Goal: Task Accomplishment & Management: Use online tool/utility

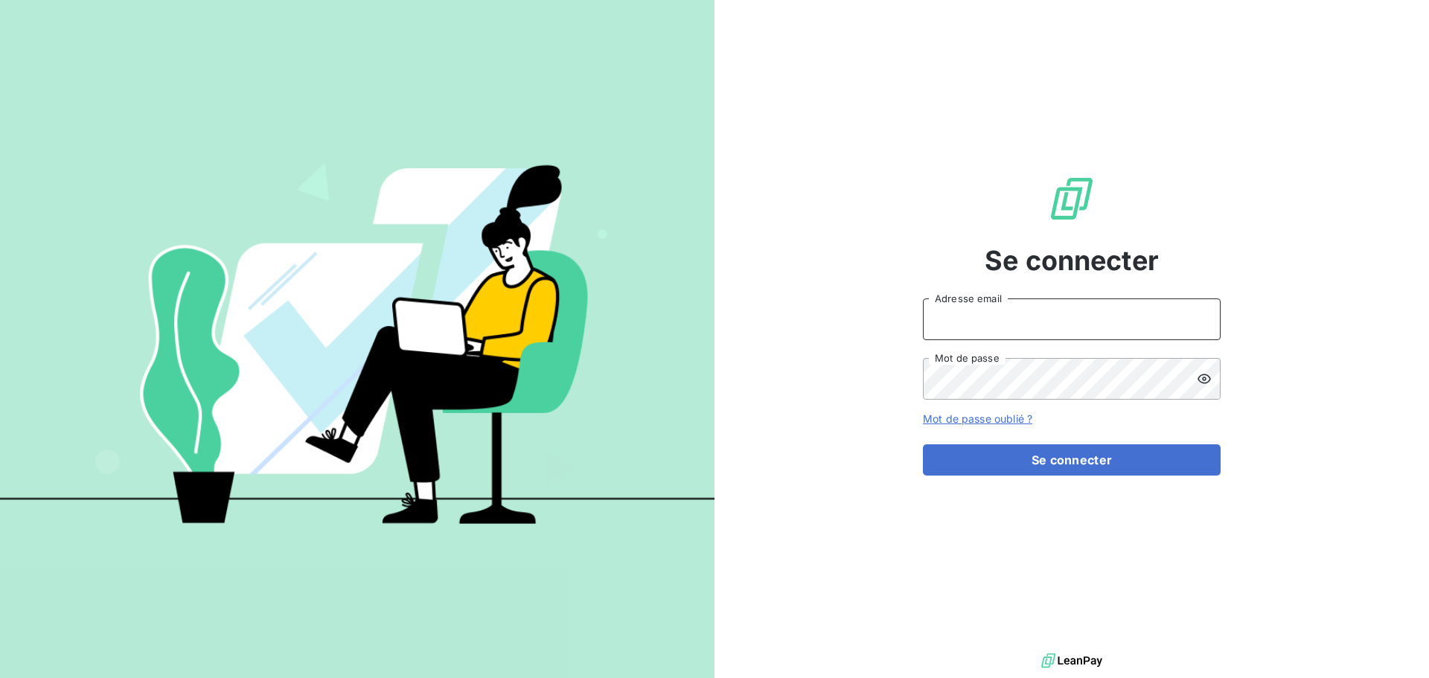
type input "[PERSON_NAME][EMAIL_ADDRESS][DOMAIN_NAME]"
drag, startPoint x: 1058, startPoint y: 327, endPoint x: 734, endPoint y: 312, distance: 324.9
click at [744, 311] on div "Se connecter [PERSON_NAME][EMAIL_ADDRESS][DOMAIN_NAME] Adresse email Mot de pas…" at bounding box center [1072, 325] width 715 height 650
click at [883, 371] on div "Se connecter [EMAIL_ADDRESS][DOMAIN_NAME] Adresse email Mot de passe Mot de pas…" at bounding box center [1072, 325] width 715 height 650
drag, startPoint x: 967, startPoint y: 316, endPoint x: 668, endPoint y: 289, distance: 300.5
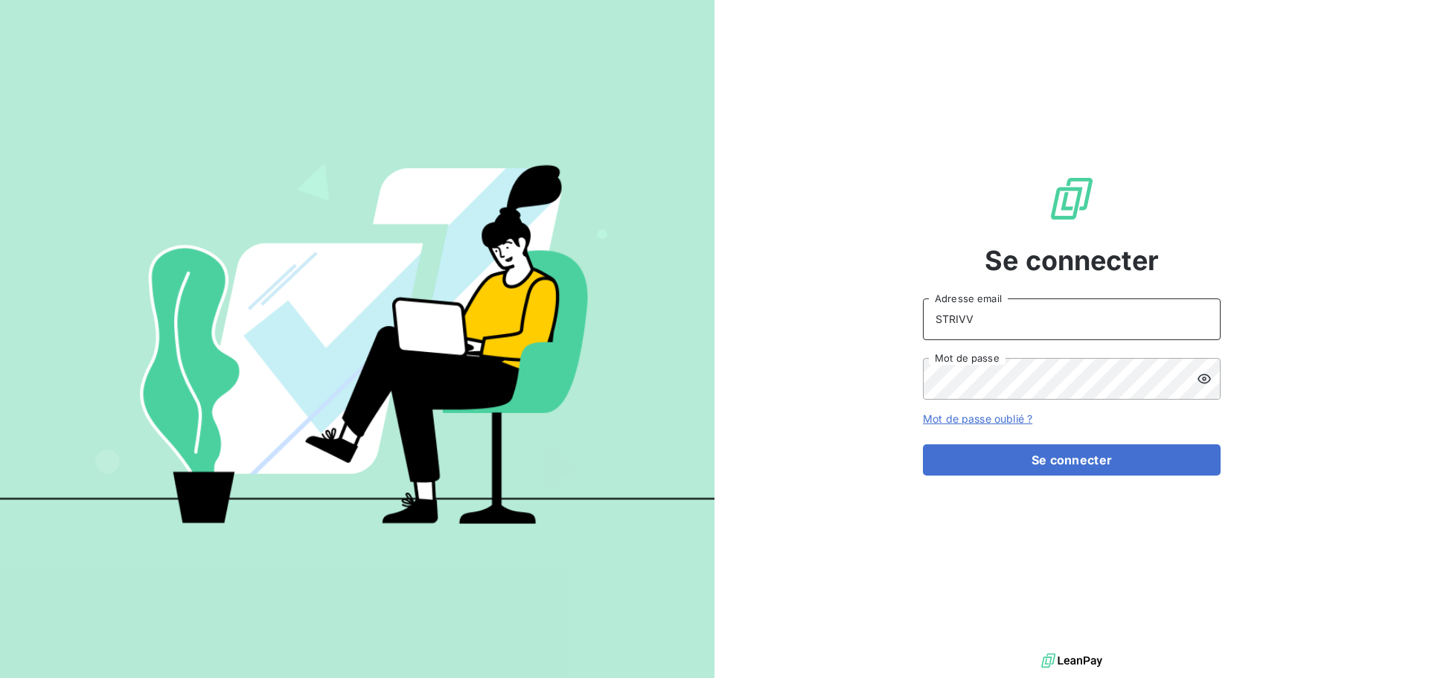
click at [703, 291] on div "Se connecter STRIVV Adresse email Mot de passe Mot de passe oublié ? Se connect…" at bounding box center [714, 339] width 1429 height 678
type input "[PERSON_NAME][EMAIL_ADDRESS][DOMAIN_NAME]"
click at [923, 444] on button "Se connecter" at bounding box center [1072, 459] width 298 height 31
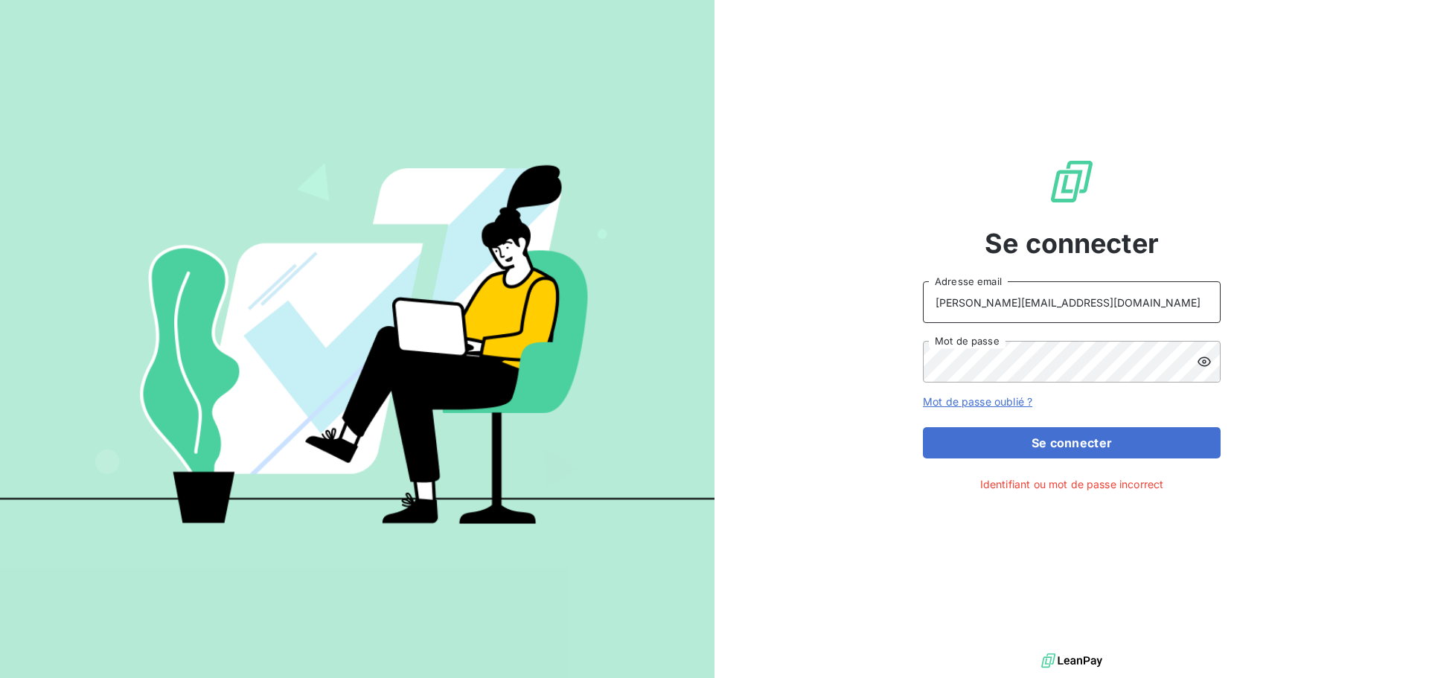
drag, startPoint x: 1093, startPoint y: 307, endPoint x: 698, endPoint y: 279, distance: 396.2
click at [698, 279] on div "Se connecter [PERSON_NAME][EMAIL_ADDRESS][DOMAIN_NAME] Adresse email Mot de pas…" at bounding box center [714, 339] width 1429 height 678
type input "[EMAIL_ADDRESS][DOMAIN_NAME]"
click at [662, 319] on div "Se connecter [EMAIL_ADDRESS][DOMAIN_NAME] Adresse email Mot de passe Mot de pas…" at bounding box center [714, 339] width 1429 height 678
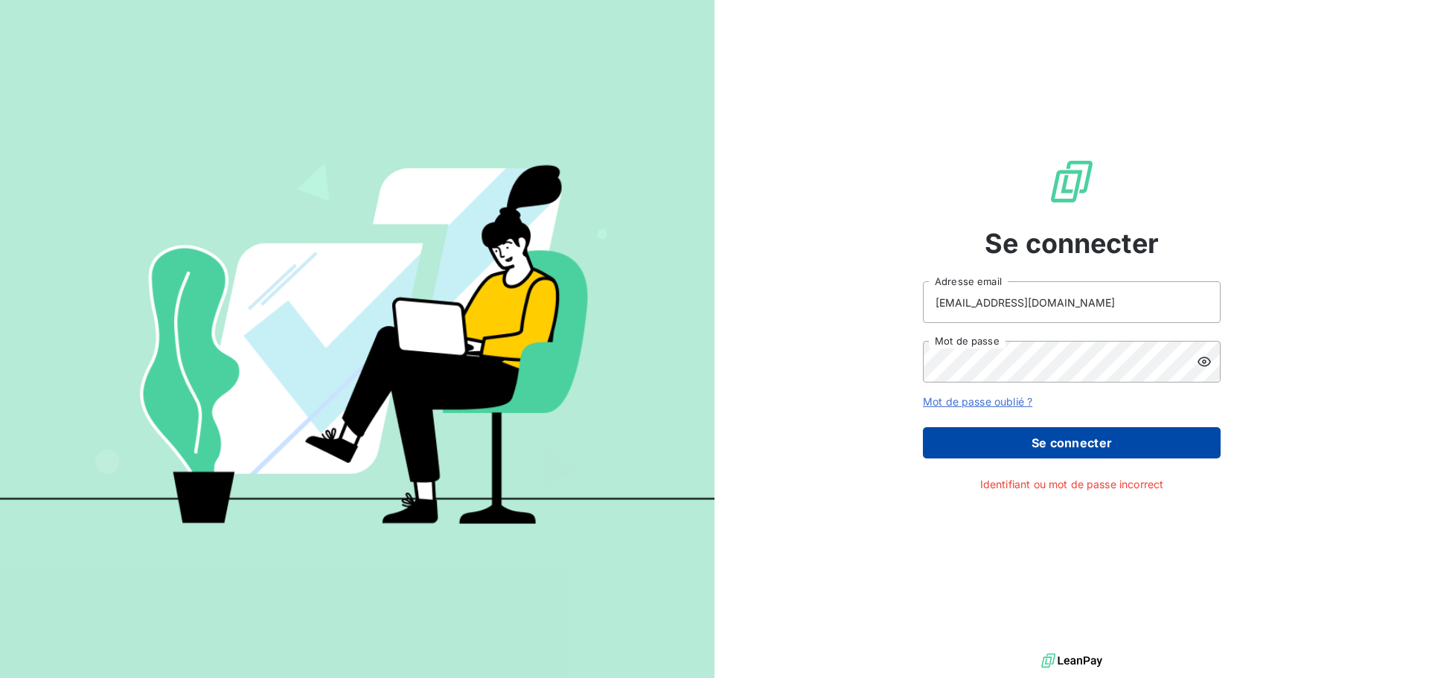
click at [1069, 452] on button "Se connecter" at bounding box center [1072, 442] width 298 height 31
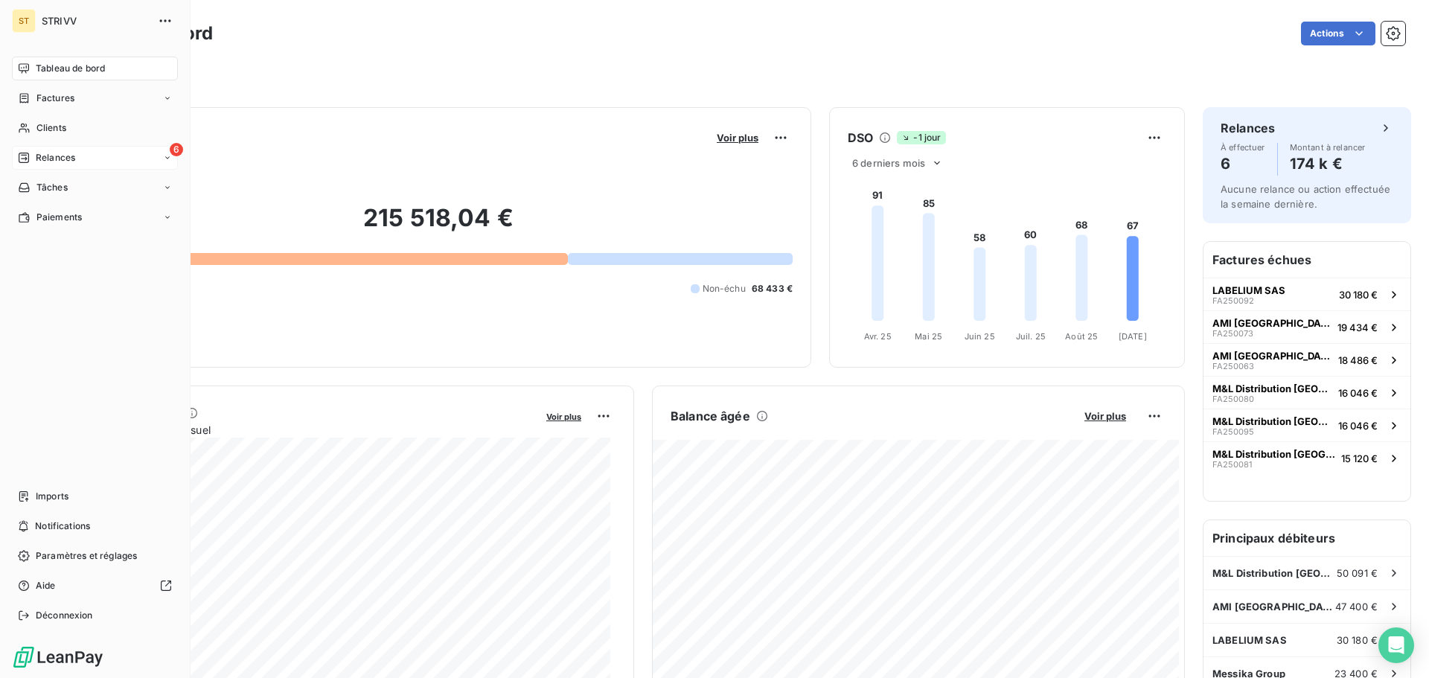
click at [43, 161] on span "Relances" at bounding box center [55, 157] width 39 height 13
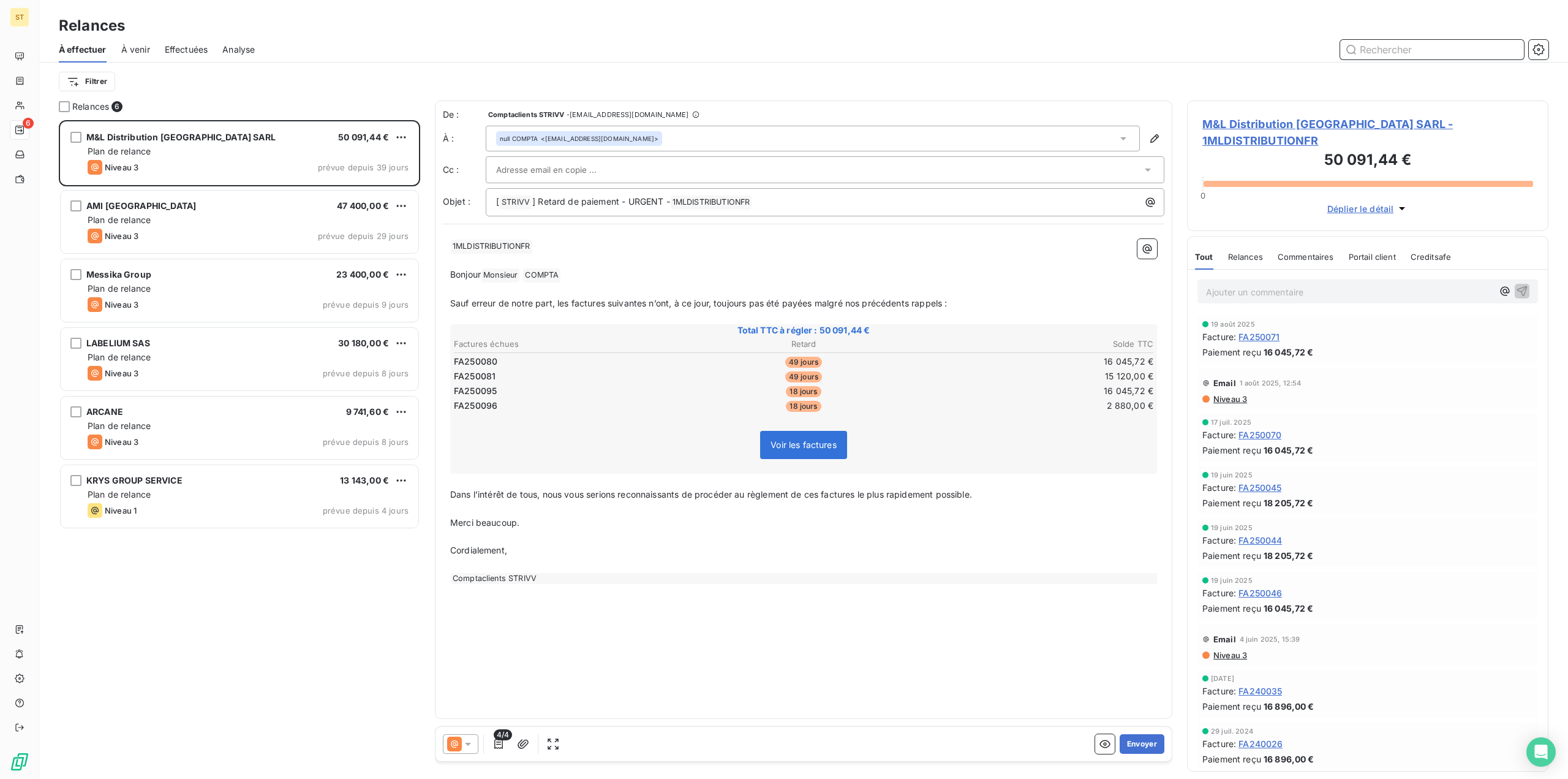
scroll to position [650, 352]
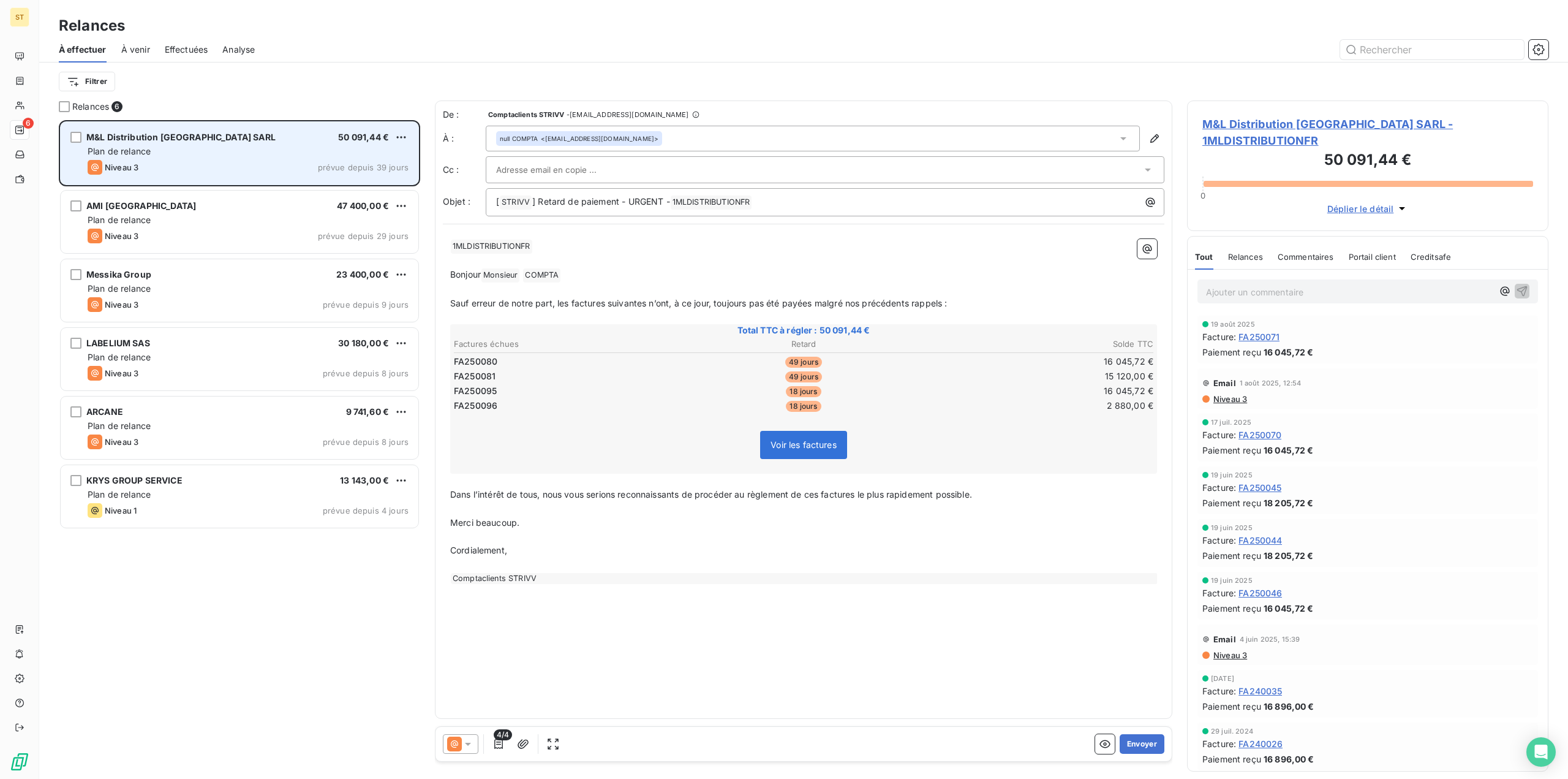
click at [327, 145] on div "M&L Distribution [GEOGRAPHIC_DATA] SARL 50 091,44 € Plan de relance Niveau 3 pr…" at bounding box center [240, 153] width 358 height 63
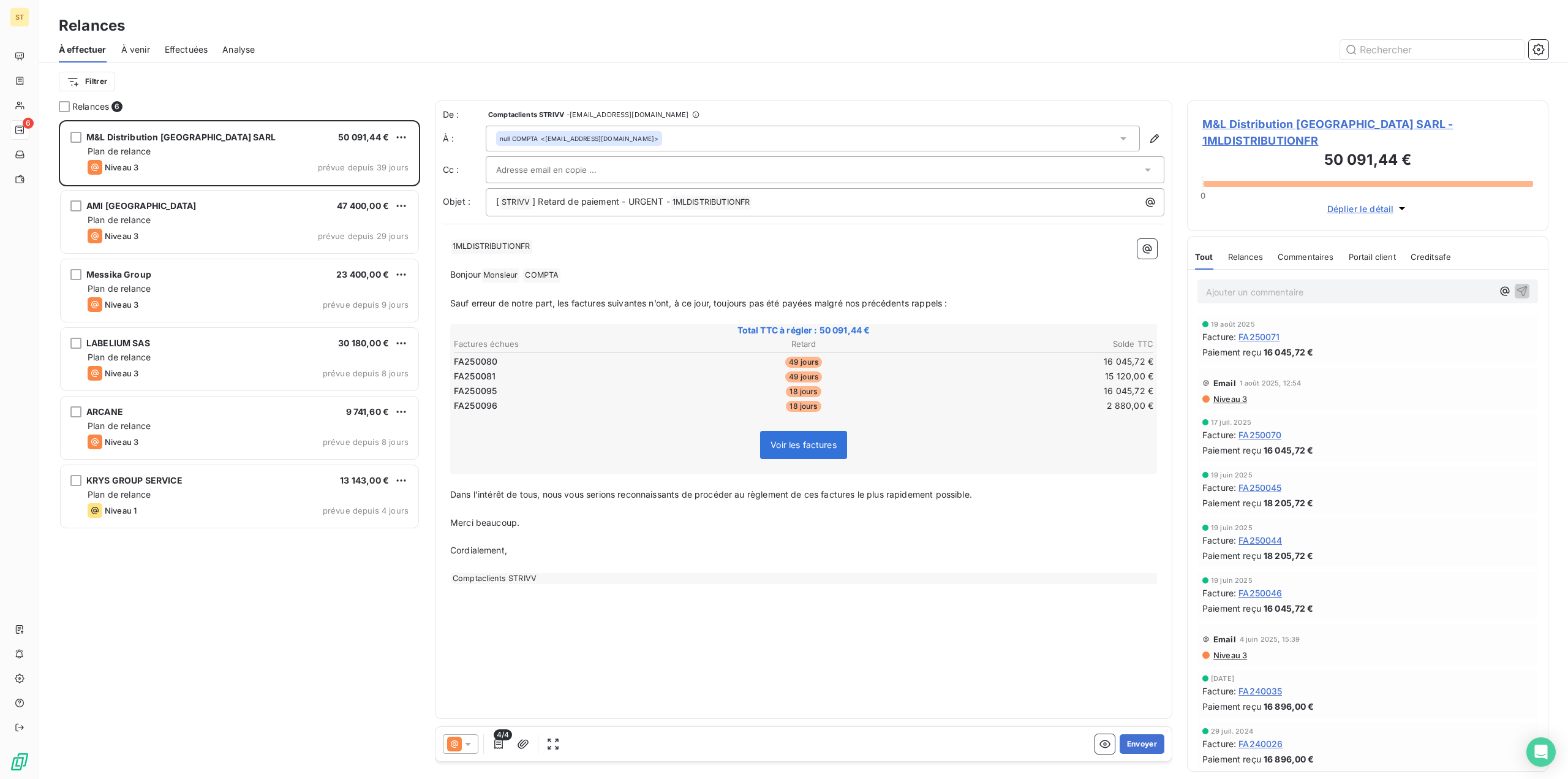
click at [1175, 123] on span "M&L Distribution [GEOGRAPHIC_DATA] SARL - 1MLDISTRIBUTIONFR" at bounding box center [1368, 133] width 331 height 33
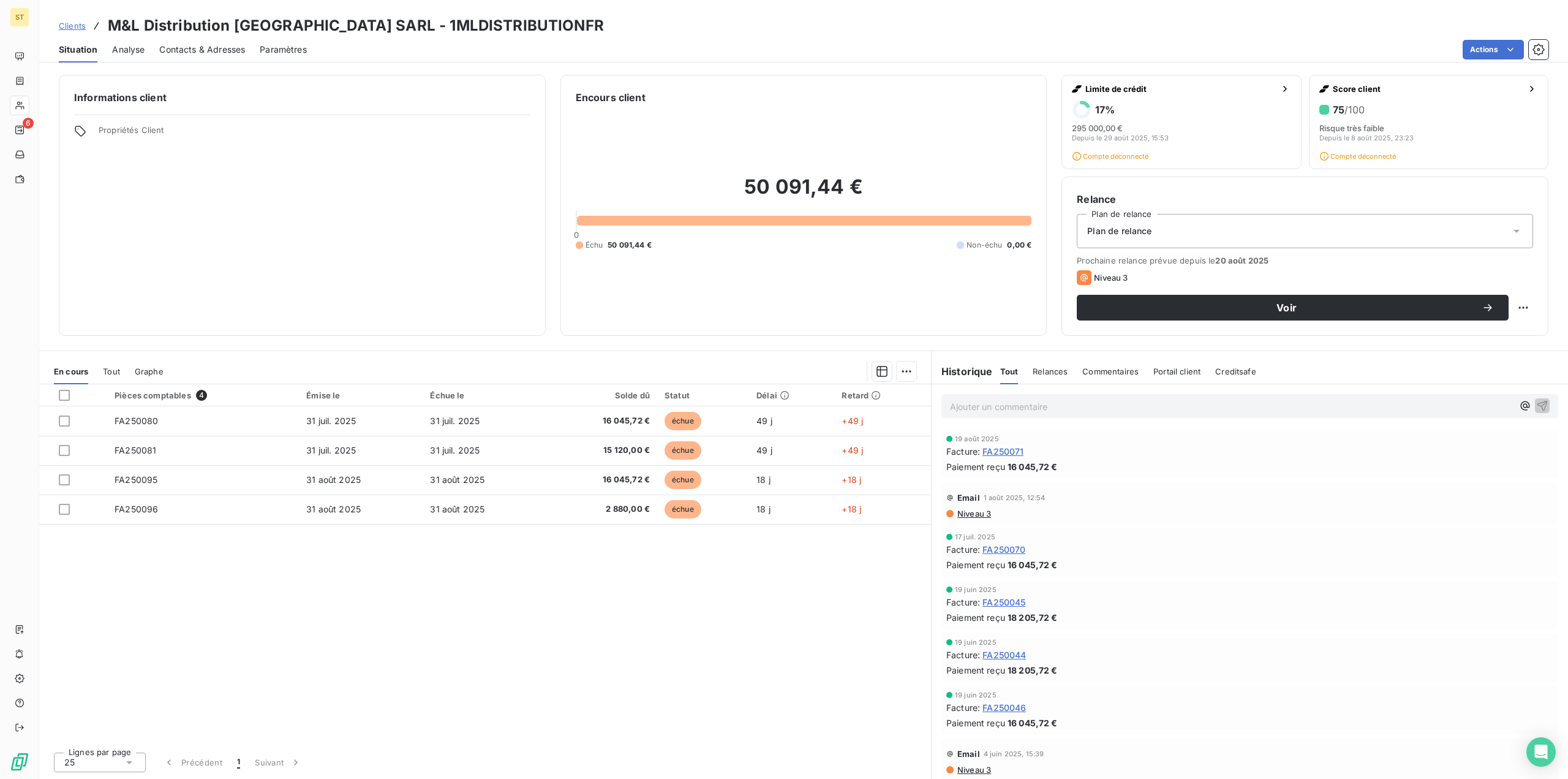
drag, startPoint x: 169, startPoint y: 47, endPoint x: 174, endPoint y: 62, distance: 15.8
click at [169, 48] on span "Contacts & Adresses" at bounding box center [202, 49] width 86 height 12
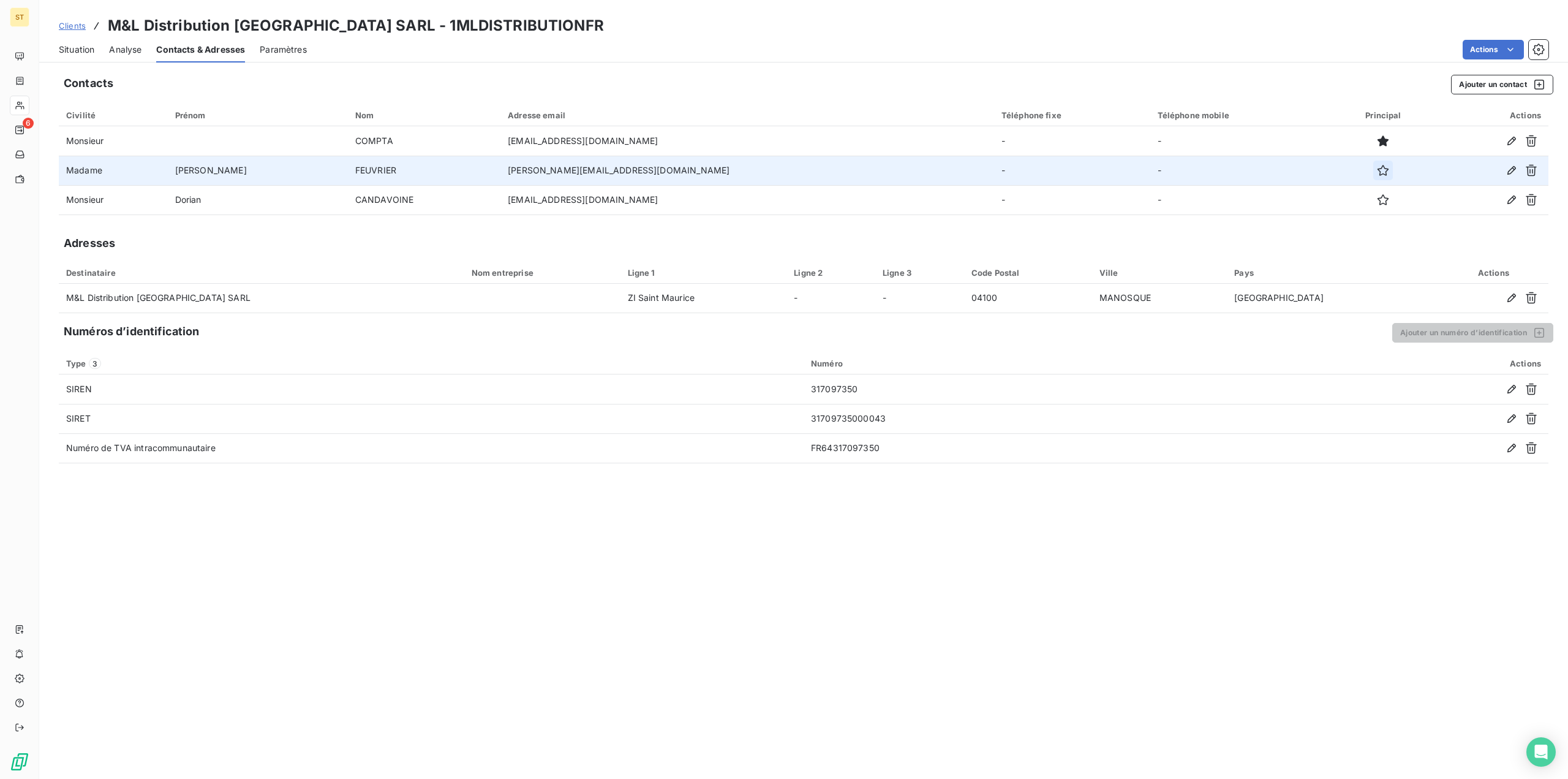
click at [1175, 170] on icon "button" at bounding box center [1383, 170] width 12 height 12
click at [76, 18] on div "Clients M&L Distribution [GEOGRAPHIC_DATA] SARL - 1MLDISTRIBUTIONFR" at bounding box center [331, 26] width 545 height 22
click at [64, 27] on span "Clients" at bounding box center [72, 26] width 27 height 10
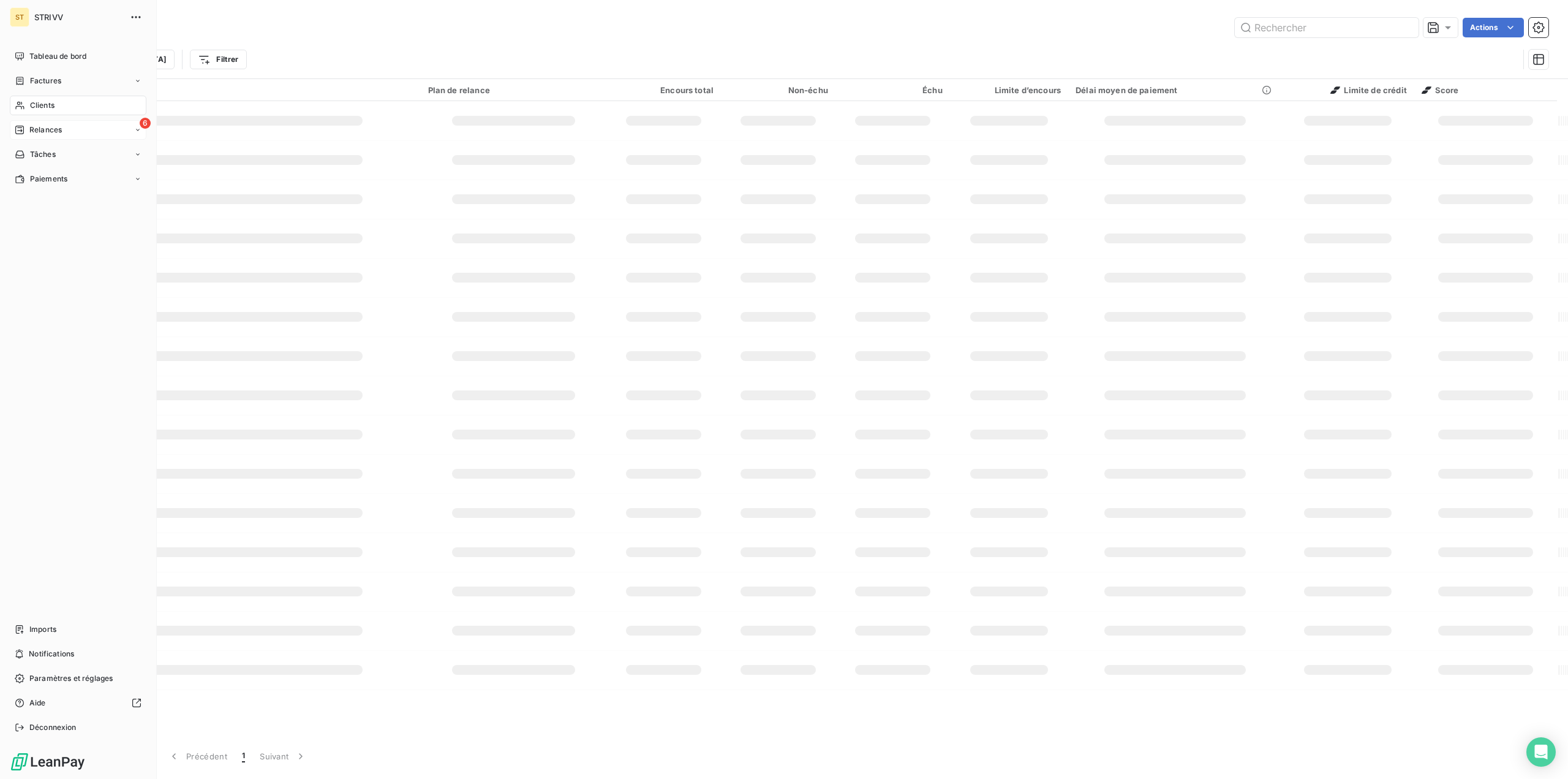
drag, startPoint x: 35, startPoint y: 127, endPoint x: 51, endPoint y: 136, distance: 18.4
click at [36, 128] on span "Relances" at bounding box center [45, 129] width 32 height 11
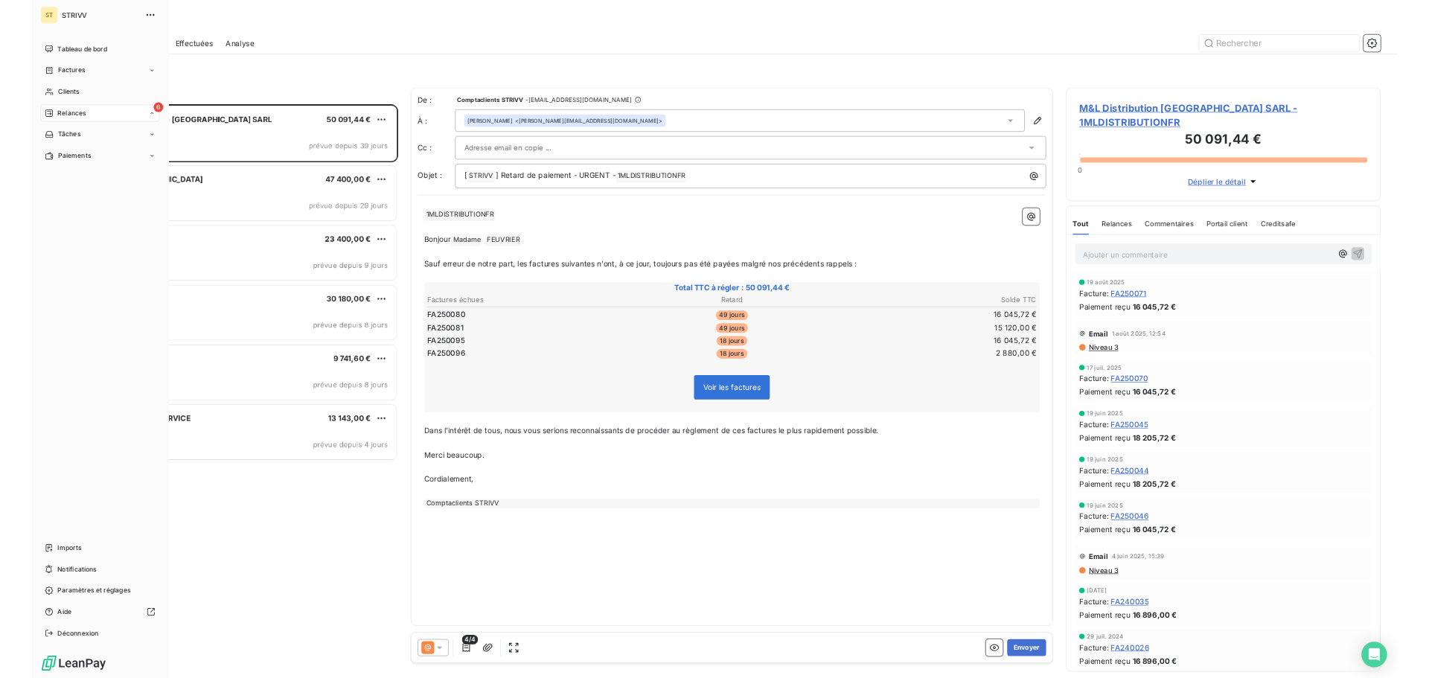
scroll to position [789, 428]
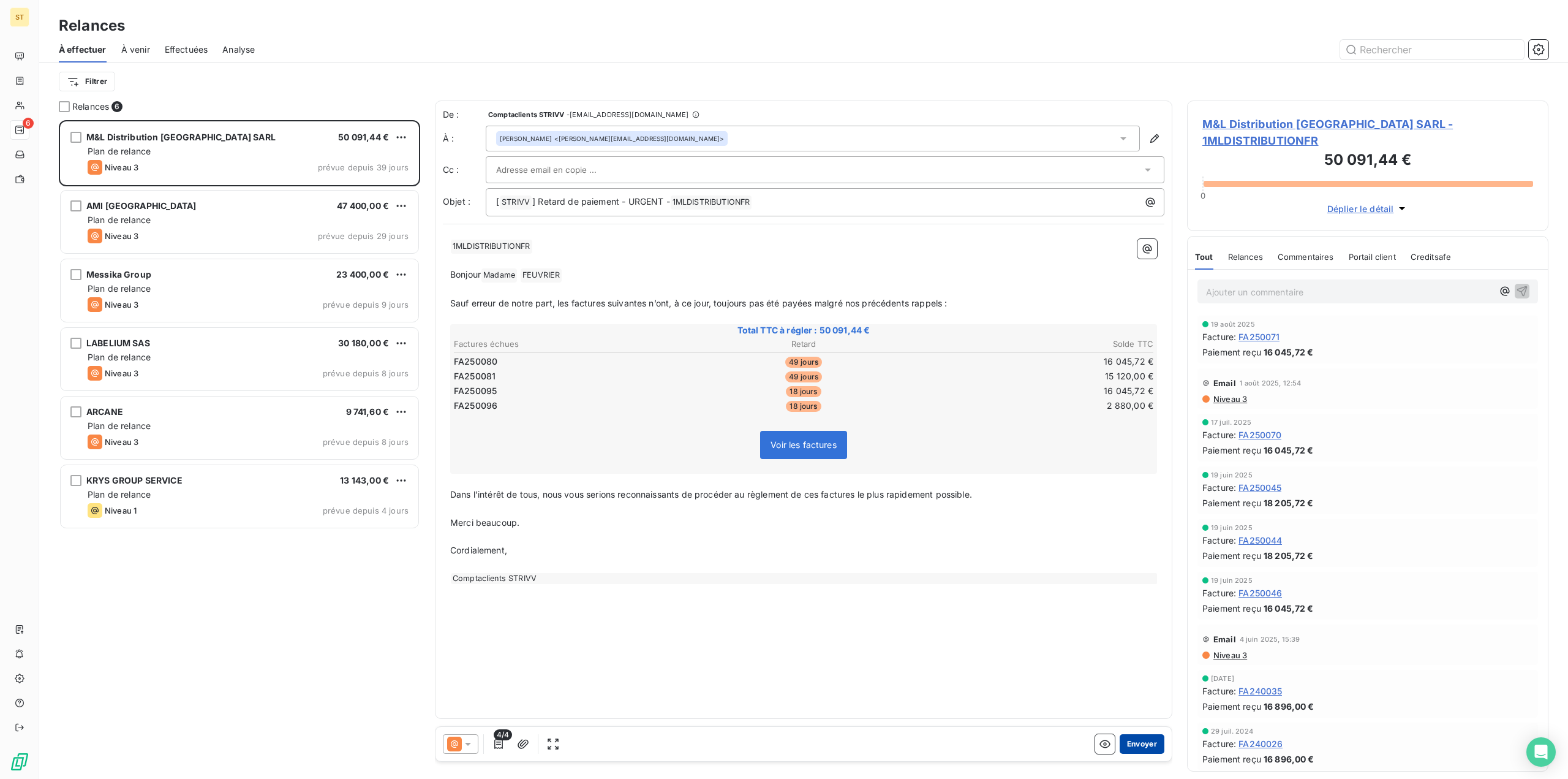
click at [1154, 557] on button "Envoyer" at bounding box center [1142, 744] width 44 height 20
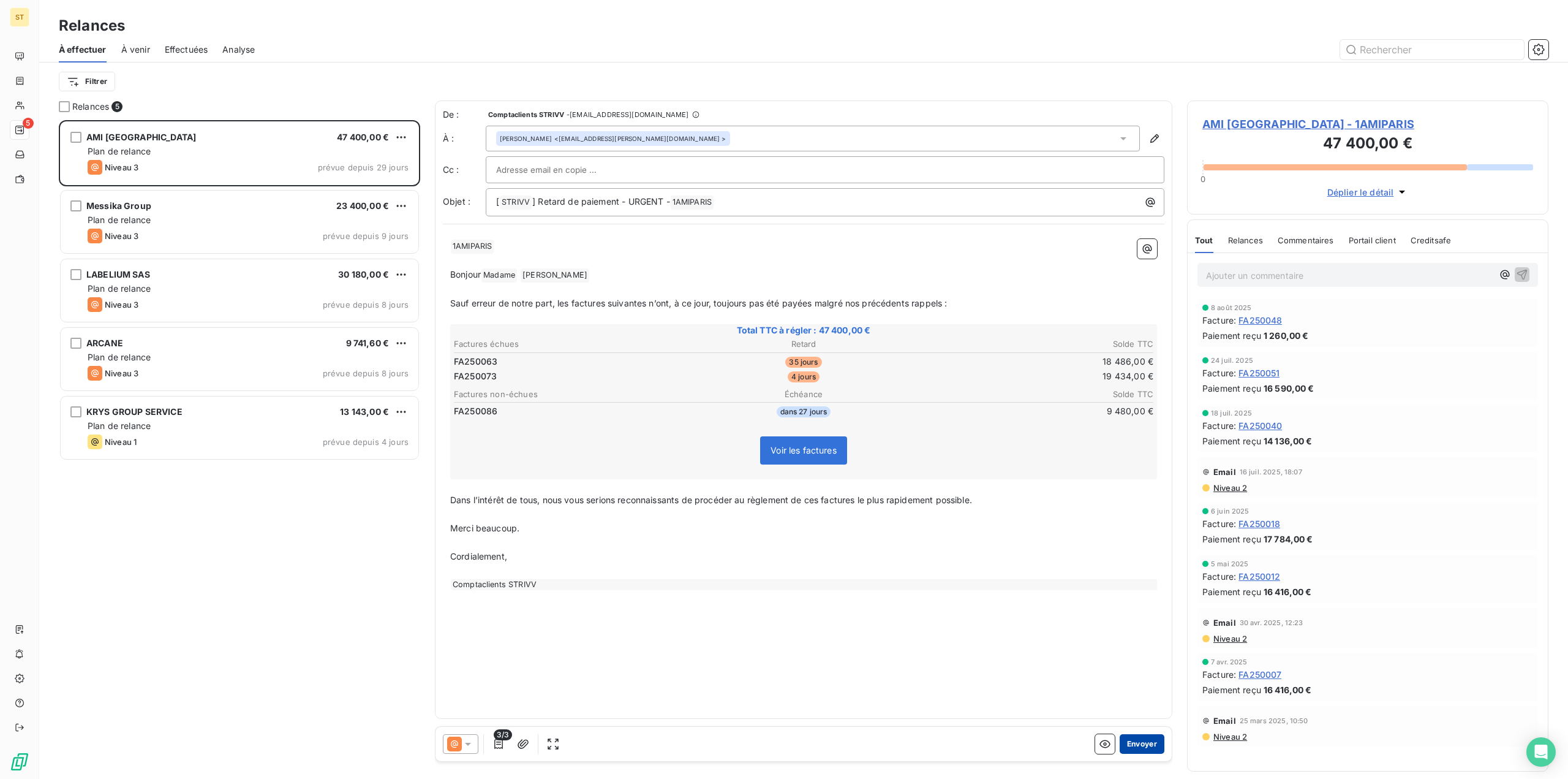
click at [1147, 557] on button "Envoyer" at bounding box center [1142, 744] width 44 height 20
click at [1120, 139] on icon at bounding box center [1124, 138] width 12 height 12
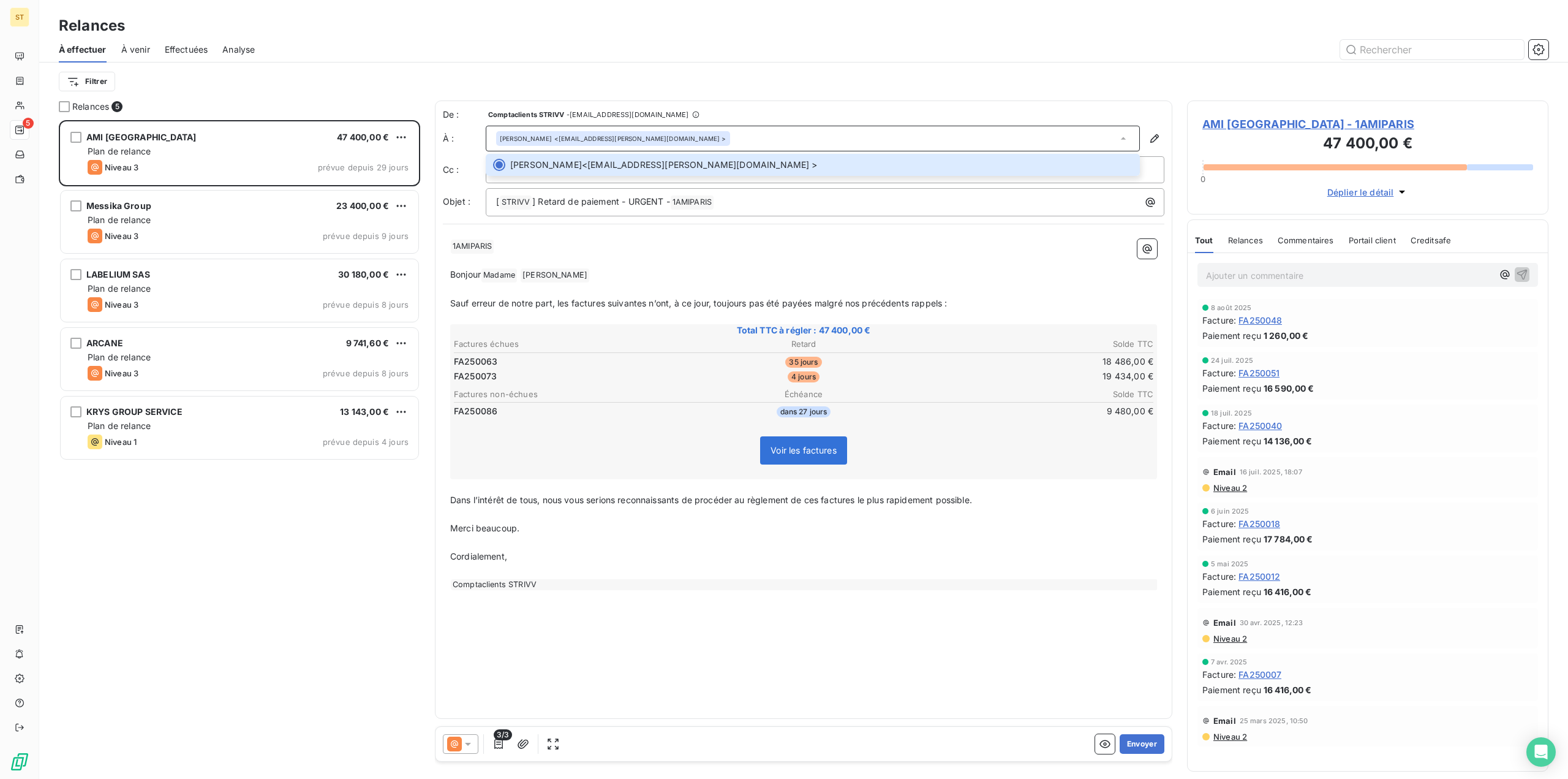
click at [255, 557] on div "AMI [GEOGRAPHIC_DATA] 47 400,00 € Plan de relance Niveau 3 prévue depuis 29 jou…" at bounding box center [239, 450] width 361 height 659
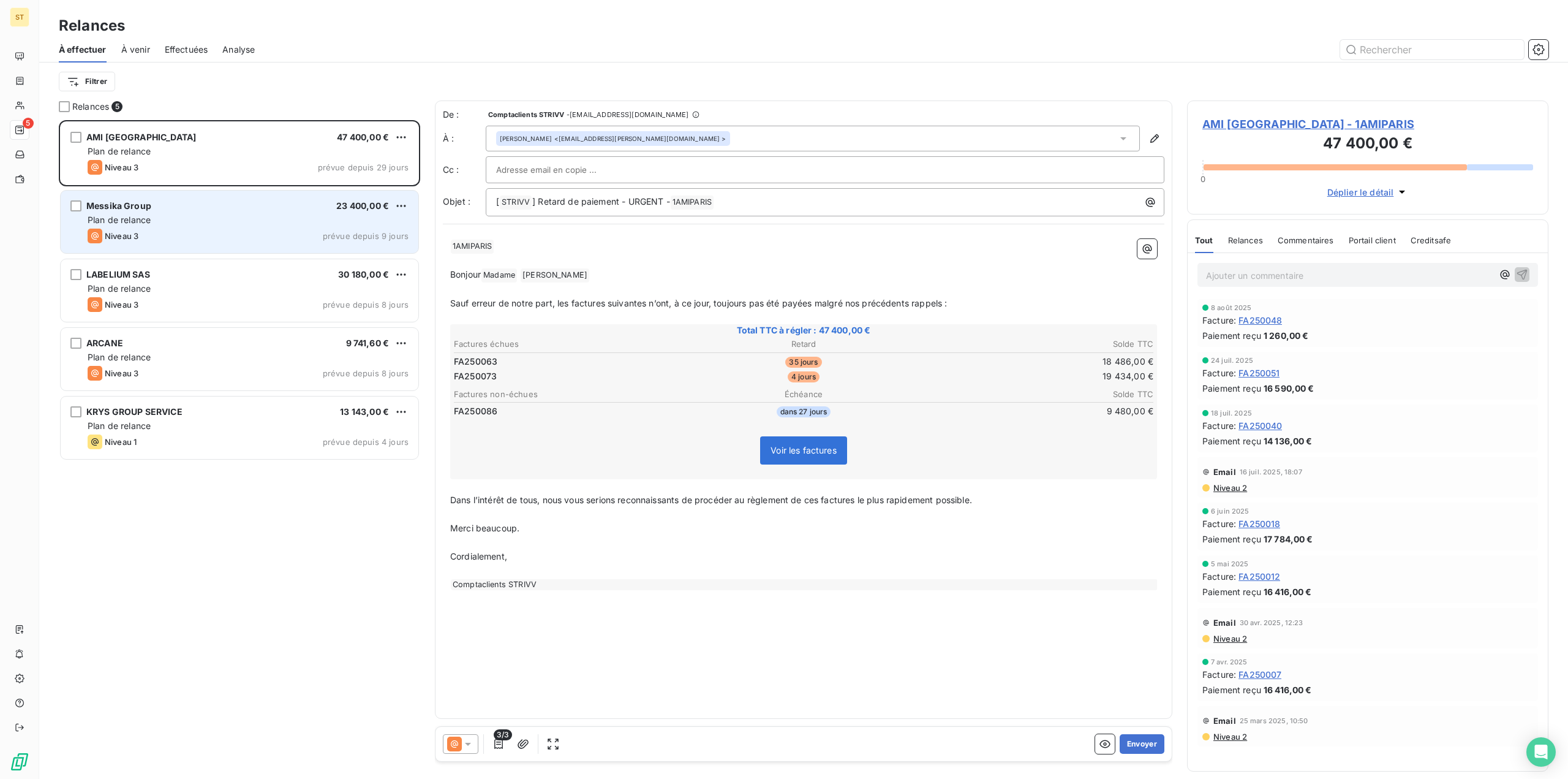
click at [241, 234] on div "Niveau 3 prévue depuis 9 jours" at bounding box center [248, 236] width 321 height 15
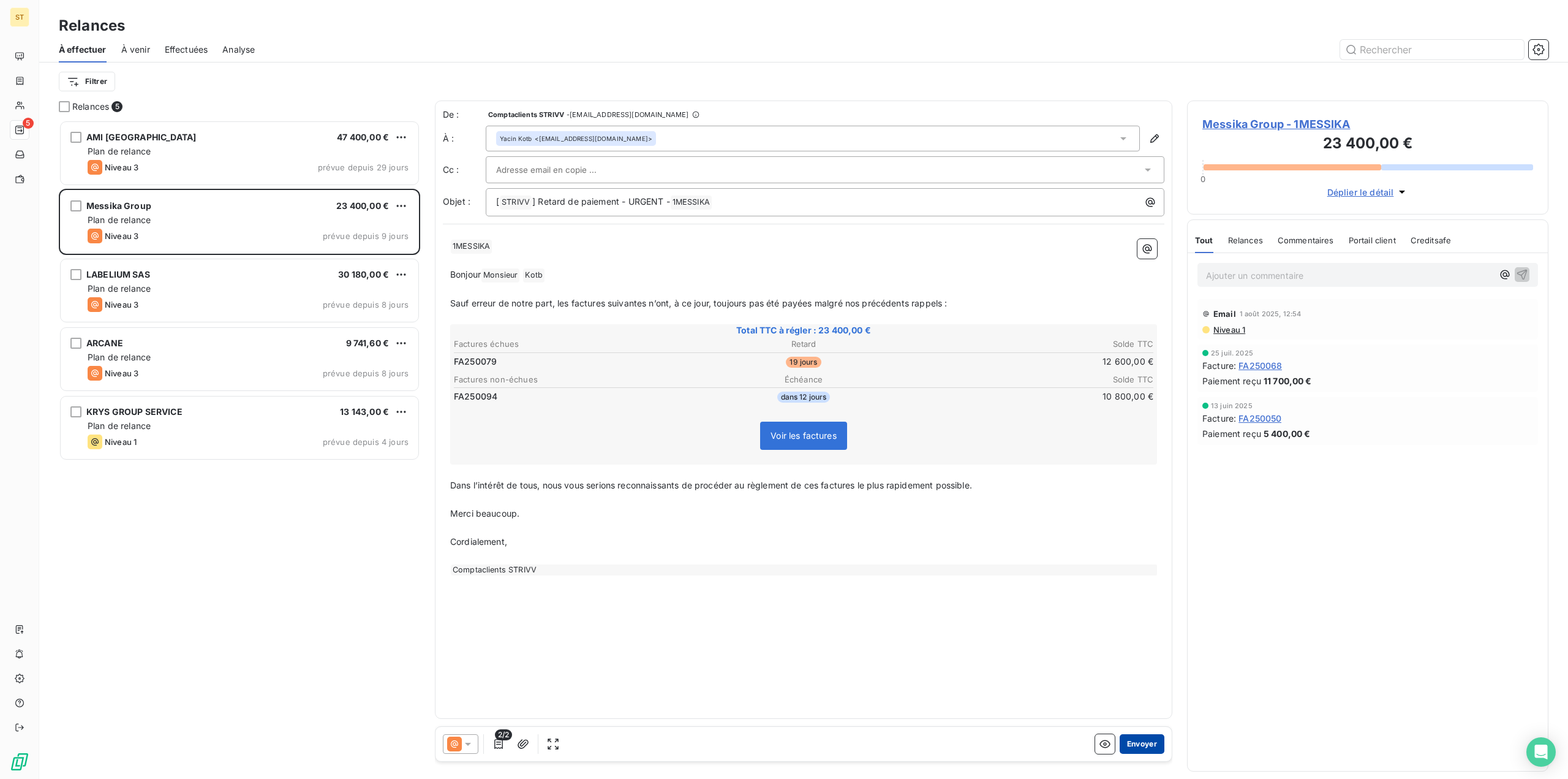
click at [1145, 557] on button "Envoyer" at bounding box center [1142, 744] width 44 height 20
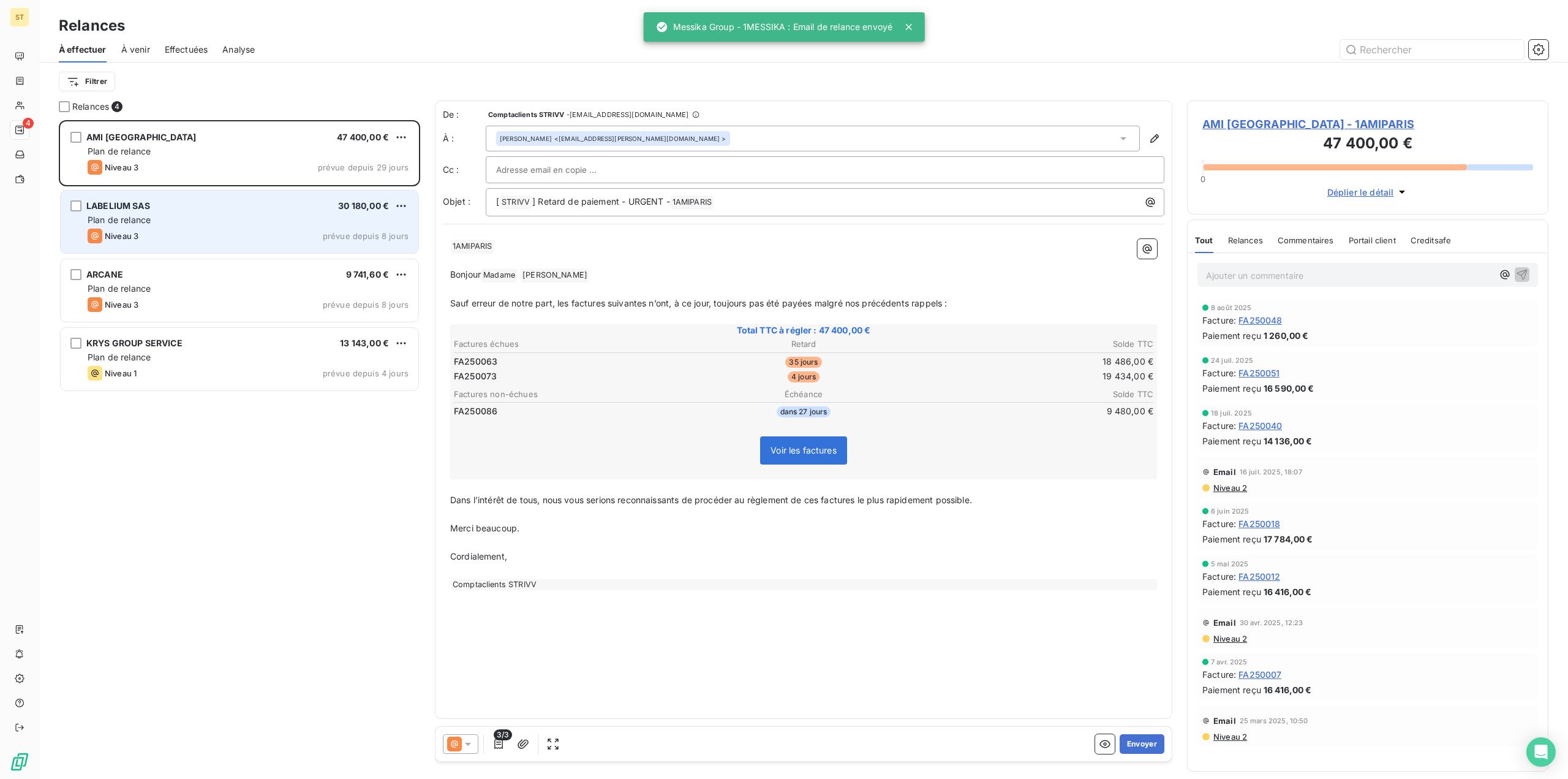
click at [204, 240] on div "Niveau 3 prévue depuis 8 jours" at bounding box center [248, 236] width 321 height 15
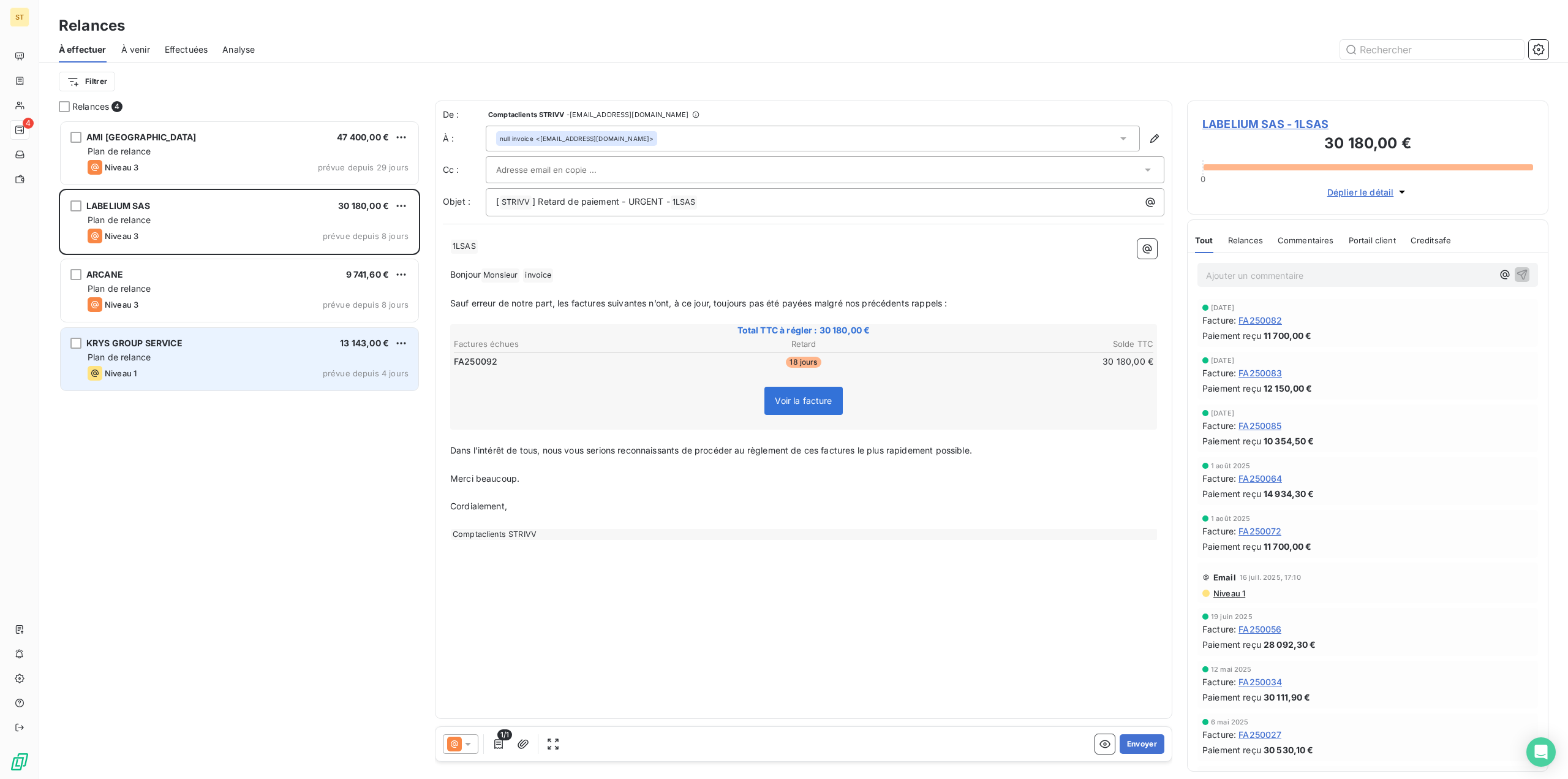
click at [217, 364] on div "KRYS GROUP SERVICE 13 143,00 € Plan de relance Niveau 1 prévue depuis 4 jours" at bounding box center [240, 359] width 358 height 63
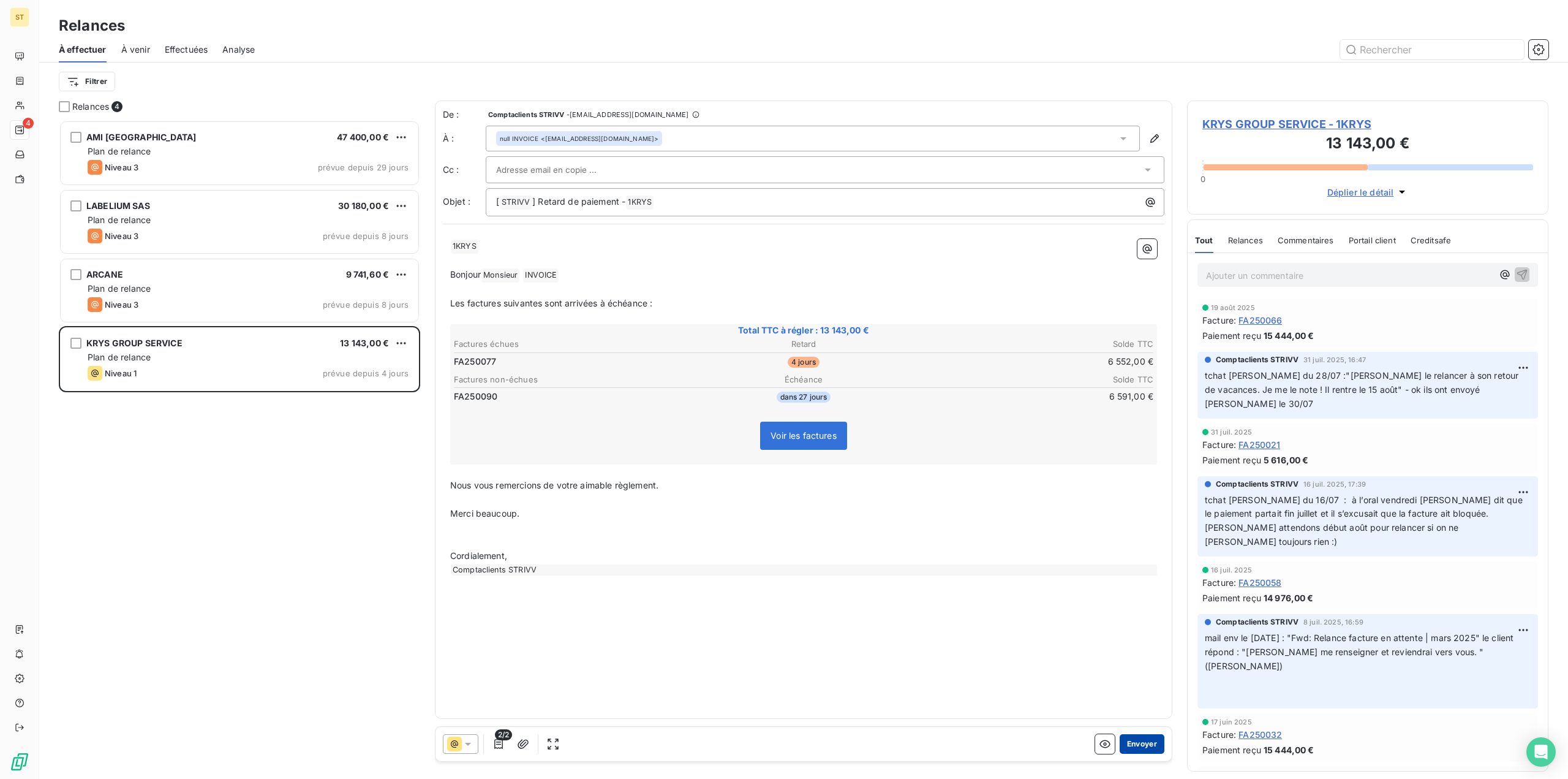
click at [1152, 557] on button "Envoyer" at bounding box center [1142, 744] width 44 height 20
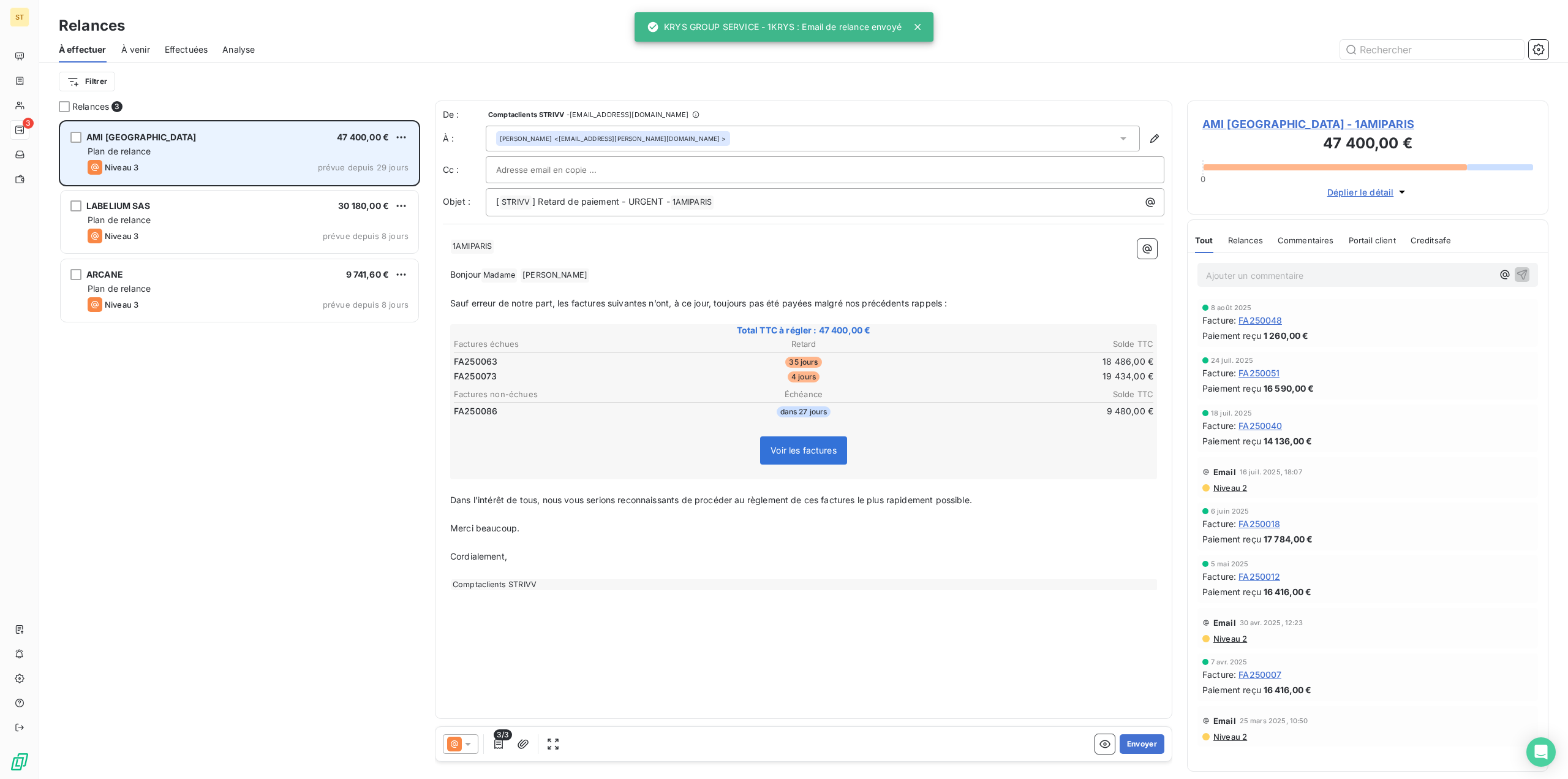
click at [226, 150] on div "Plan de relance" at bounding box center [248, 151] width 321 height 12
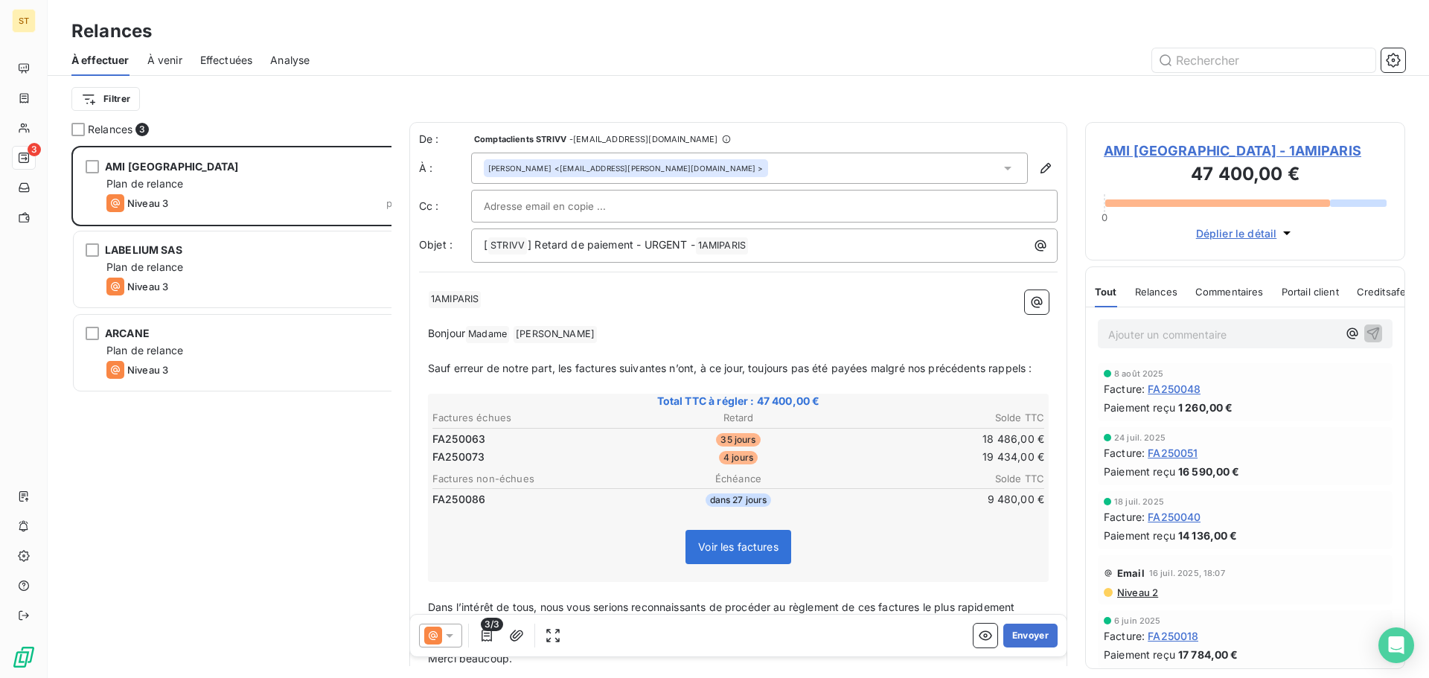
scroll to position [521, 309]
click at [114, 135] on span "Relances" at bounding box center [110, 129] width 45 height 15
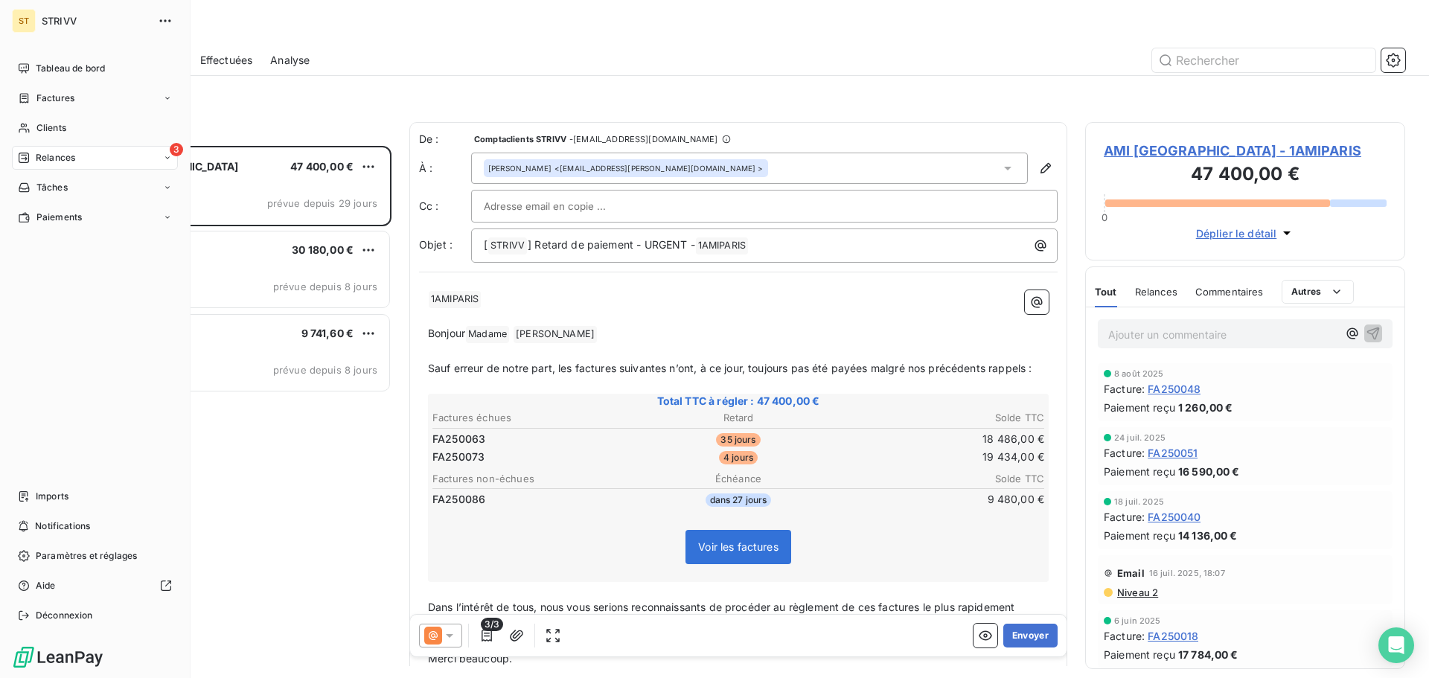
click at [43, 153] on span "Relances" at bounding box center [55, 157] width 39 height 13
click at [74, 161] on span "Relances" at bounding box center [55, 157] width 39 height 13
click at [80, 159] on div "3 Relances" at bounding box center [95, 158] width 166 height 24
click at [79, 190] on span "À effectuer" at bounding box center [60, 187] width 48 height 13
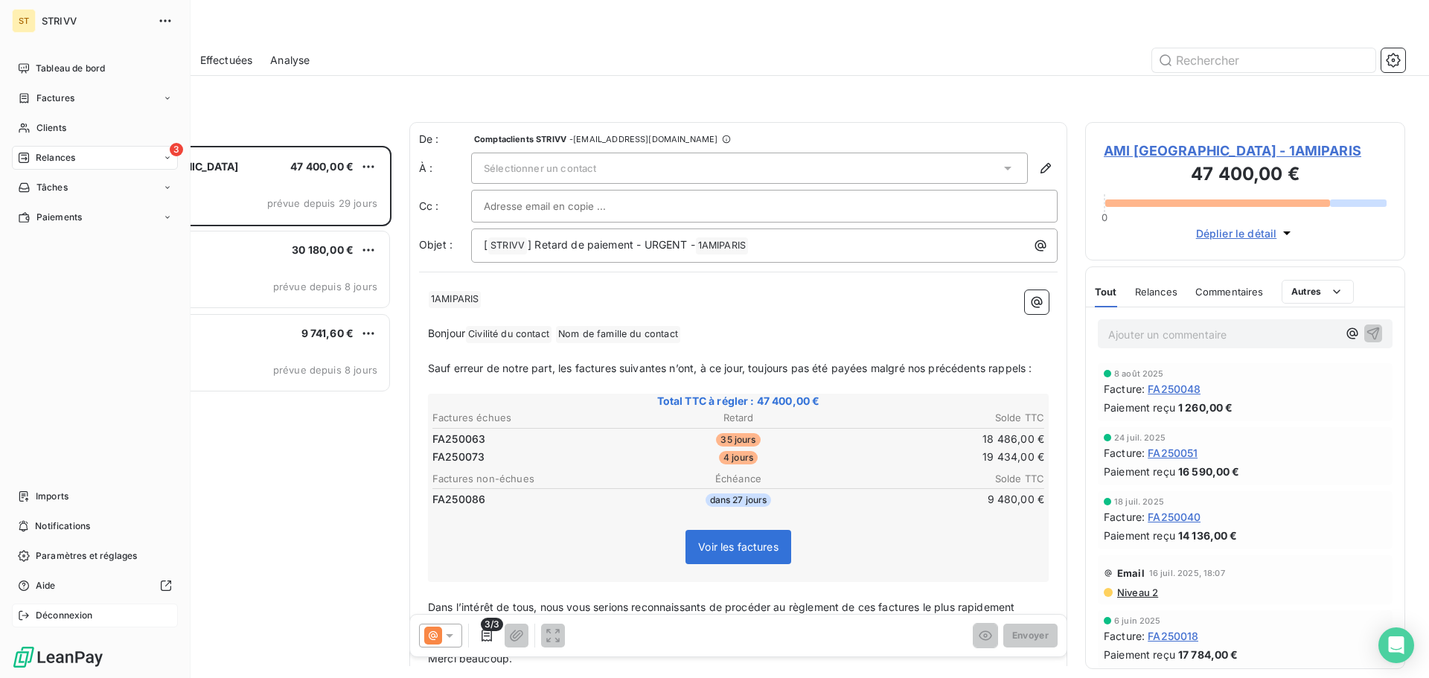
click at [63, 619] on span "Déconnexion" at bounding box center [64, 615] width 57 height 13
